Goal: Complete application form

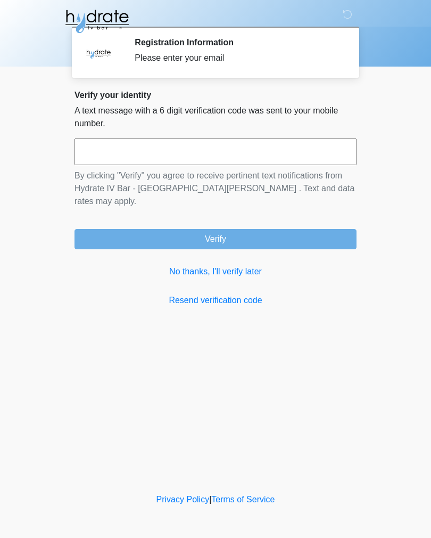
click at [261, 151] on input "text" at bounding box center [216, 151] width 282 height 27
type input "******"
click at [281, 229] on button "Verify" at bounding box center [216, 239] width 282 height 20
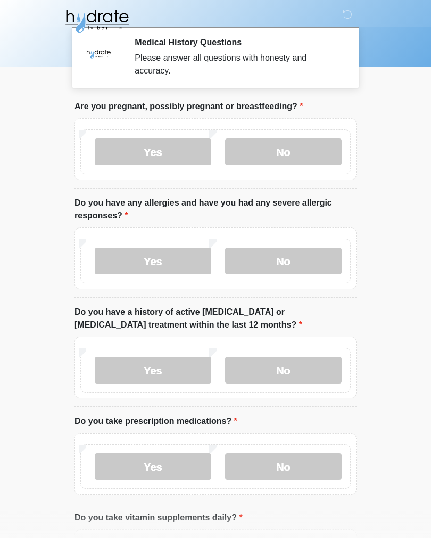
click at [315, 152] on label "No" at bounding box center [283, 151] width 117 height 27
click at [186, 258] on label "Yes" at bounding box center [153, 261] width 117 height 27
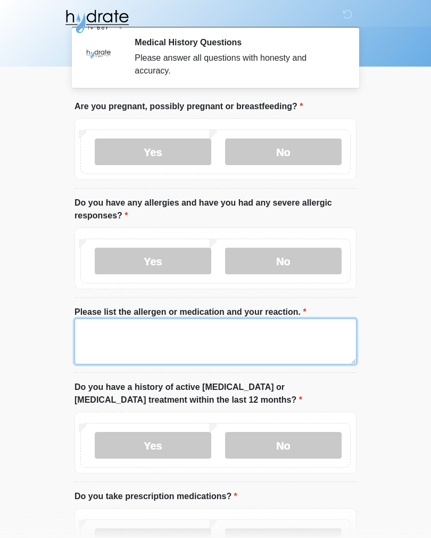
click at [227, 341] on textarea "Please list the allergen or medication and your reaction." at bounding box center [216, 341] width 282 height 46
click at [205, 328] on textarea "**********" at bounding box center [216, 341] width 282 height 46
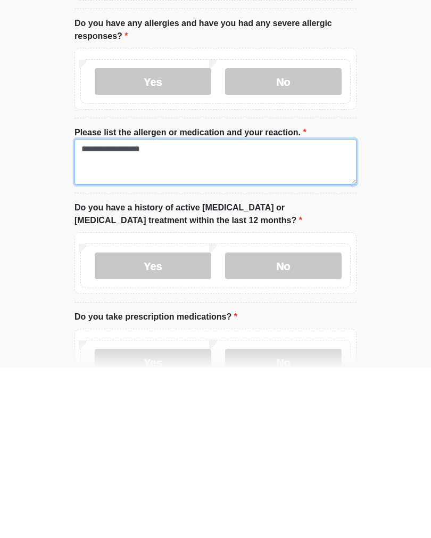
scroll to position [10, 0]
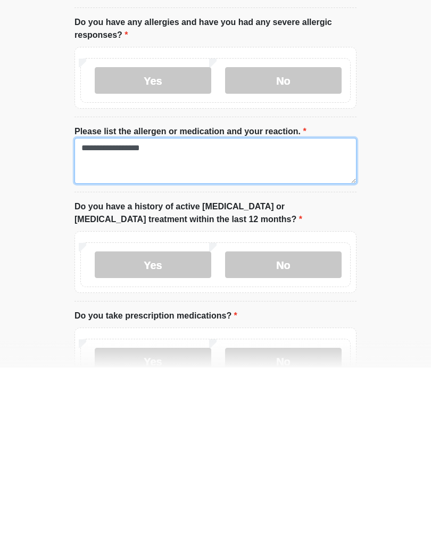
type textarea "**********"
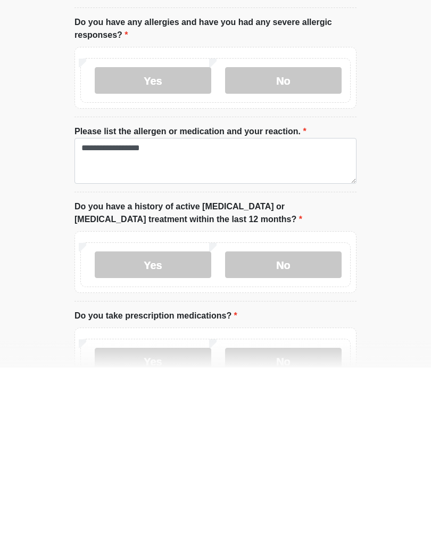
click at [313, 422] on label "No" at bounding box center [283, 435] width 117 height 27
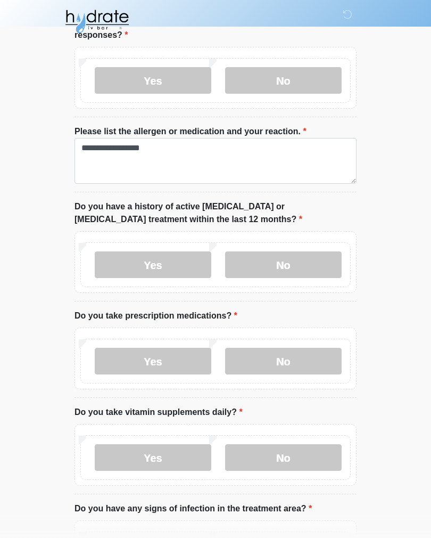
click at [311, 362] on label "No" at bounding box center [283, 361] width 117 height 27
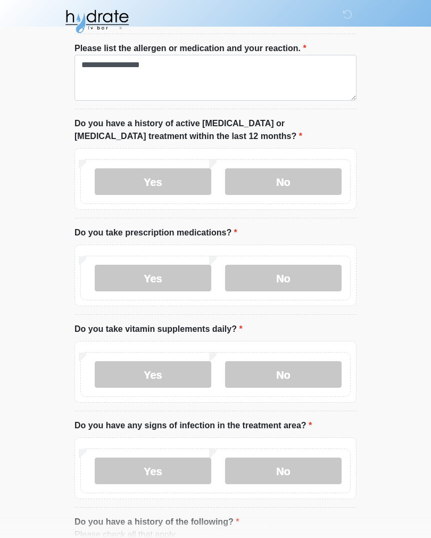
scroll to position [272, 0]
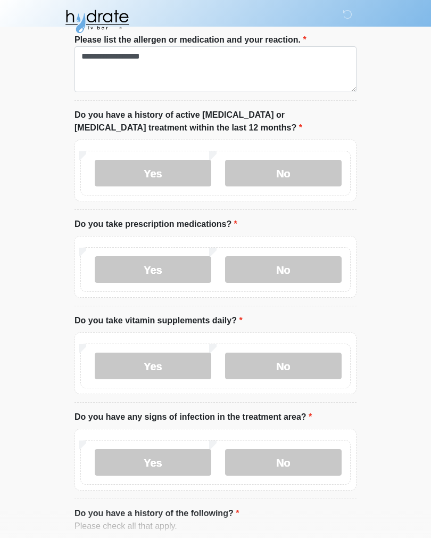
click at [129, 360] on label "Yes" at bounding box center [153, 365] width 117 height 27
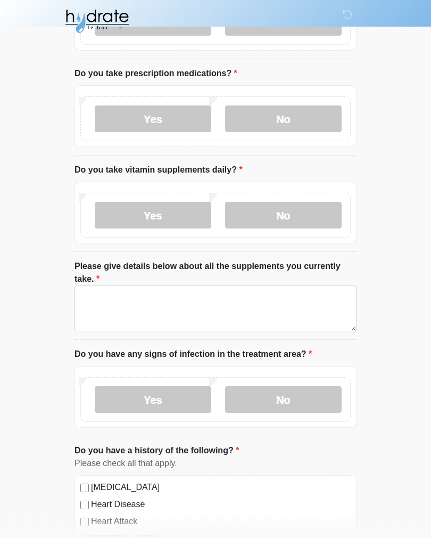
scroll to position [423, 0]
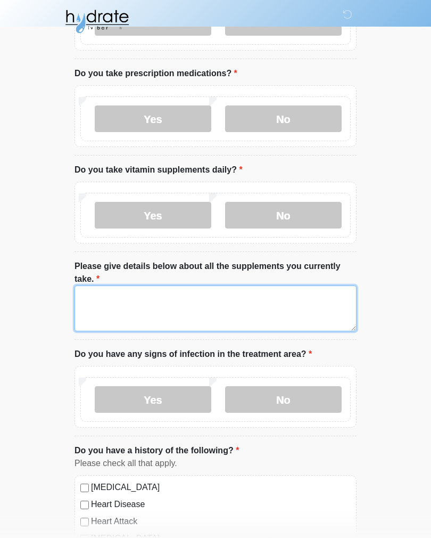
click at [333, 306] on textarea "Please give details below about all the supplements you currently take." at bounding box center [216, 308] width 282 height 46
type textarea "*"
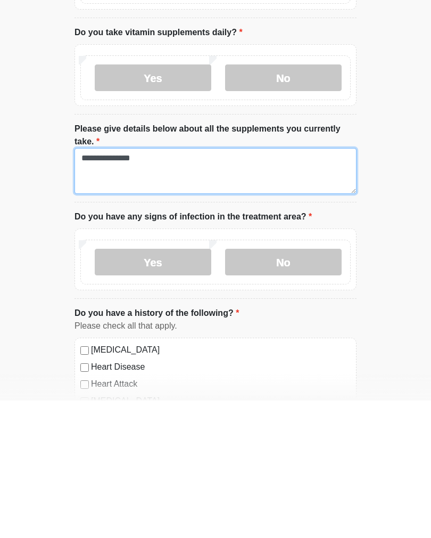
type textarea "**********"
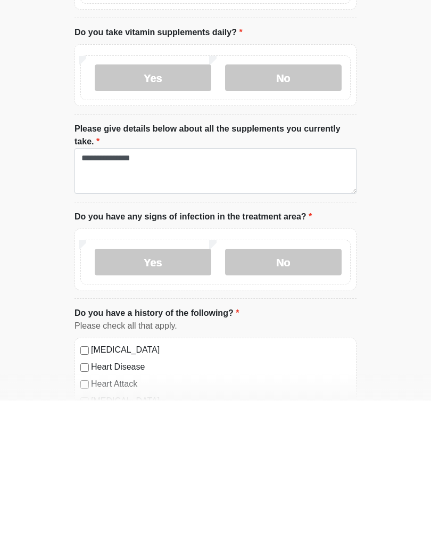
click at [323, 386] on label "No" at bounding box center [283, 399] width 117 height 27
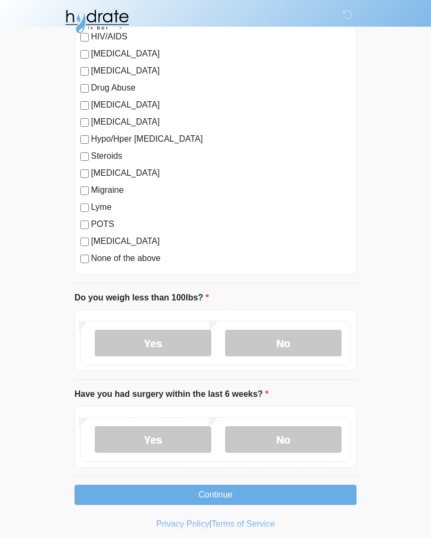
scroll to position [1202, 0]
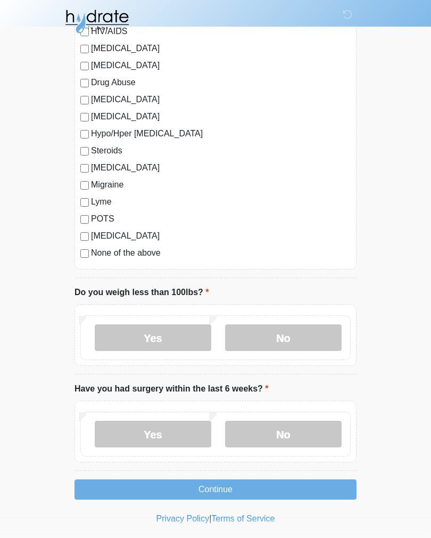
click at [305, 333] on label "No" at bounding box center [283, 337] width 117 height 27
click at [302, 441] on label "No" at bounding box center [283, 434] width 117 height 27
click at [287, 485] on button "Continue" at bounding box center [216, 489] width 282 height 20
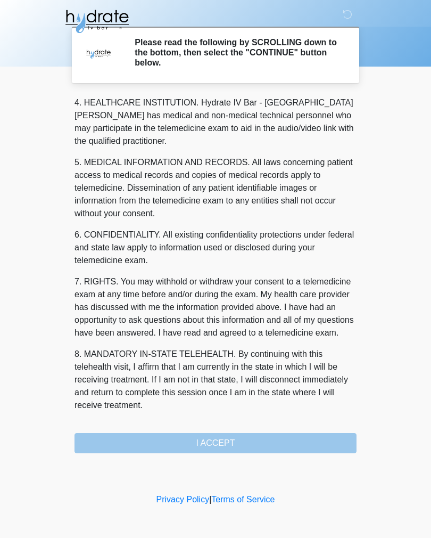
scroll to position [306, 0]
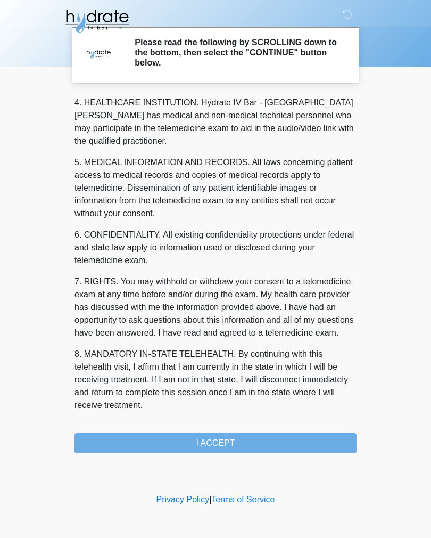
click at [301, 443] on button "I ACCEPT" at bounding box center [216, 443] width 282 height 20
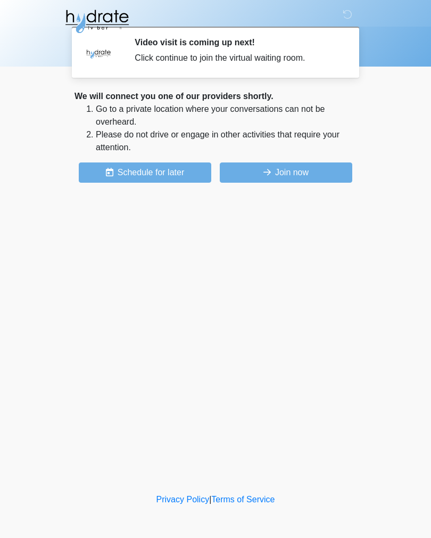
click at [309, 170] on button "Join now" at bounding box center [286, 172] width 133 height 20
